Goal: Transaction & Acquisition: Obtain resource

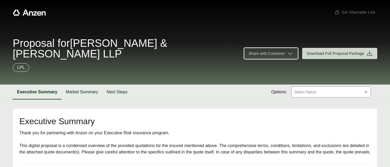
click at [273, 51] on span "Share with Customer" at bounding box center [267, 54] width 36 height 6
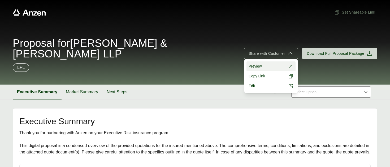
click at [259, 63] on span "Preview" at bounding box center [255, 66] width 13 height 6
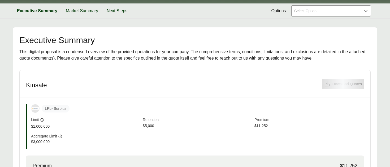
scroll to position [72, 0]
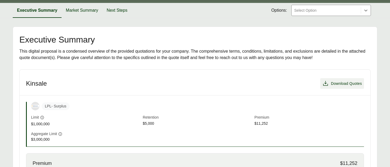
click at [332, 81] on span "Download Quotes" at bounding box center [346, 84] width 31 height 6
